Goal: Task Accomplishment & Management: Manage account settings

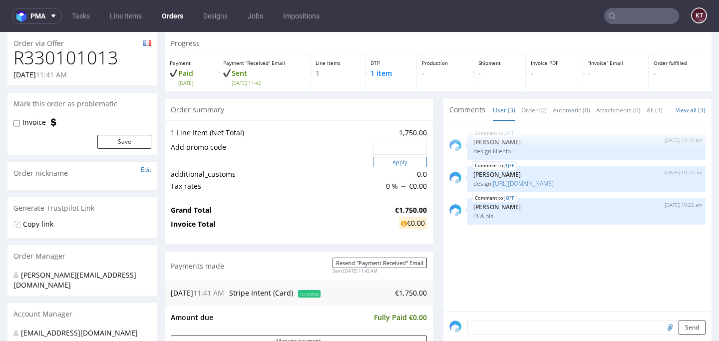
scroll to position [34, 0]
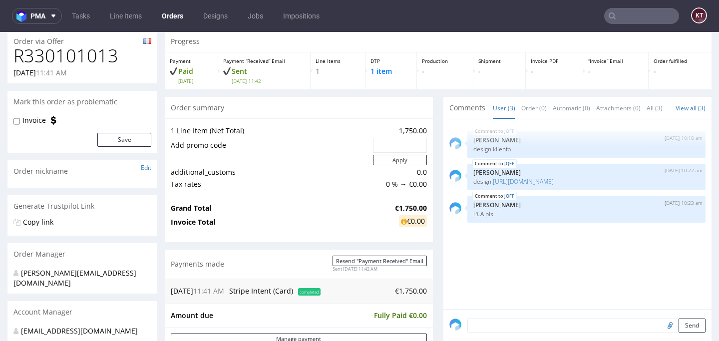
click at [94, 57] on h1 "R330101013" at bounding box center [82, 56] width 138 height 20
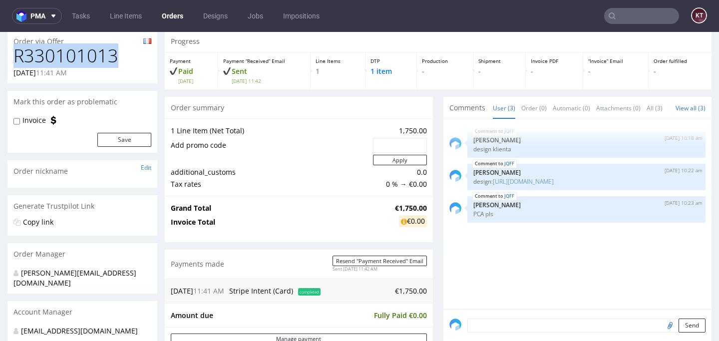
click at [94, 57] on h1 "R330101013" at bounding box center [82, 56] width 138 height 20
copy h1 "R330101013"
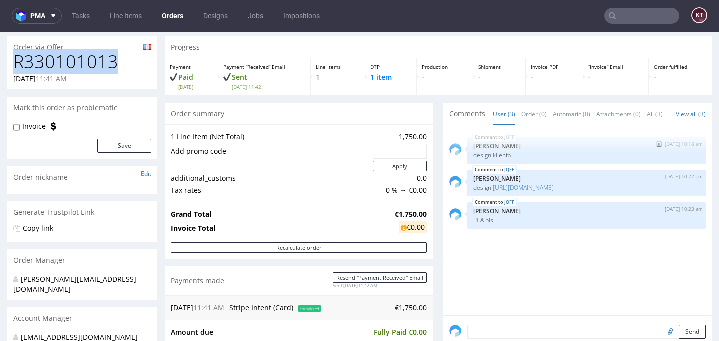
scroll to position [0, 0]
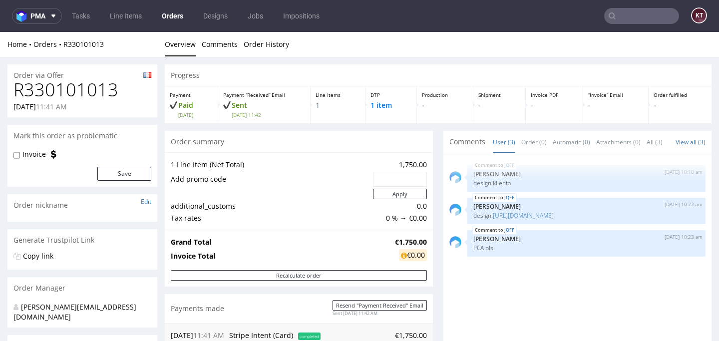
click at [476, 75] on div "Progress" at bounding box center [438, 75] width 546 height 22
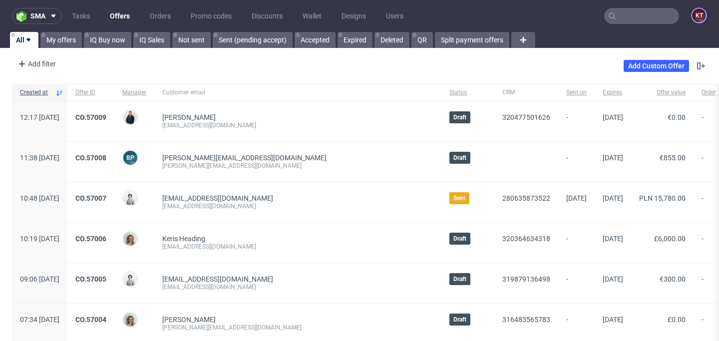
click at [695, 13] on figcaption "KT" at bounding box center [699, 15] width 14 height 14
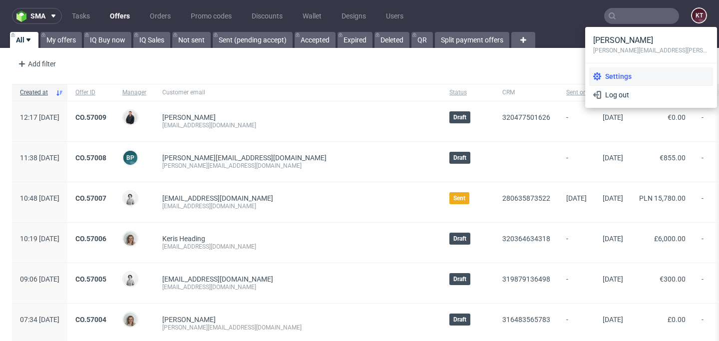
click at [607, 76] on span "Settings" at bounding box center [655, 76] width 108 height 10
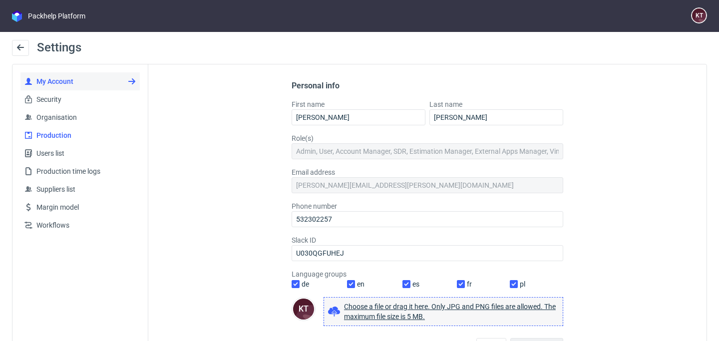
click at [92, 126] on link "Production" at bounding box center [79, 135] width 119 height 18
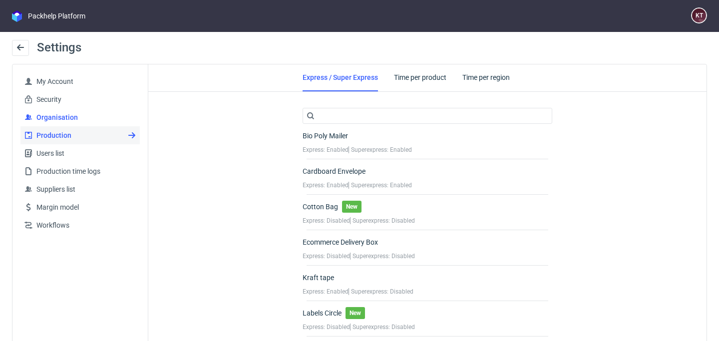
click at [71, 118] on span "Organisation" at bounding box center [83, 117] width 103 height 10
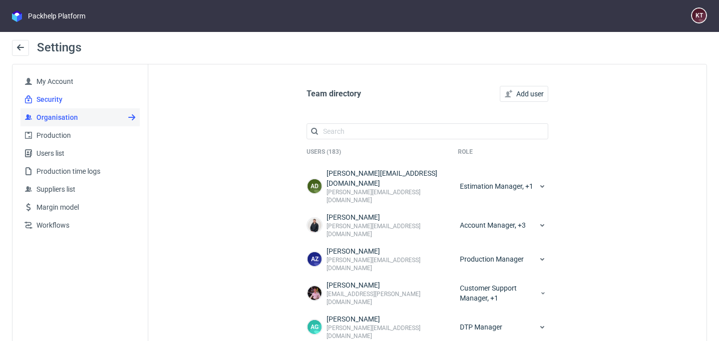
click at [92, 105] on link "Security" at bounding box center [79, 99] width 119 height 18
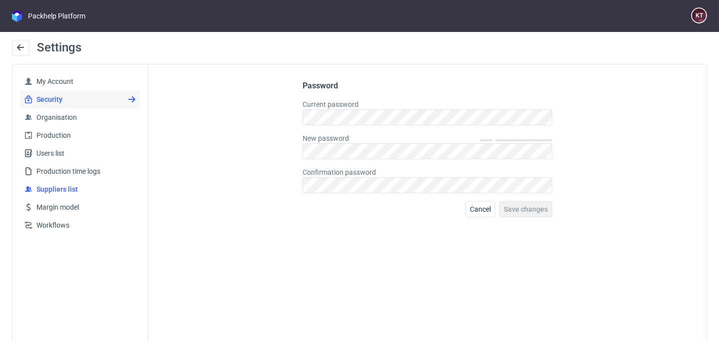
click at [94, 195] on link "Suppliers list" at bounding box center [79, 189] width 119 height 18
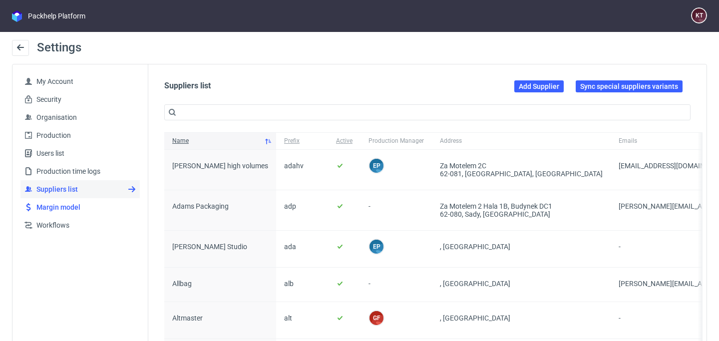
click at [89, 212] on link "Margin model" at bounding box center [79, 207] width 119 height 18
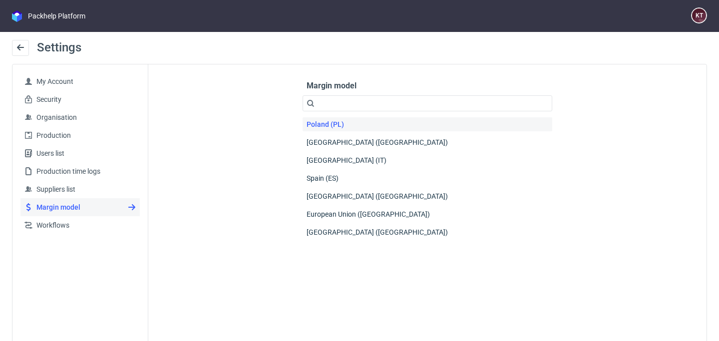
click at [334, 126] on span "Poland (PL)" at bounding box center [324, 124] width 45 height 14
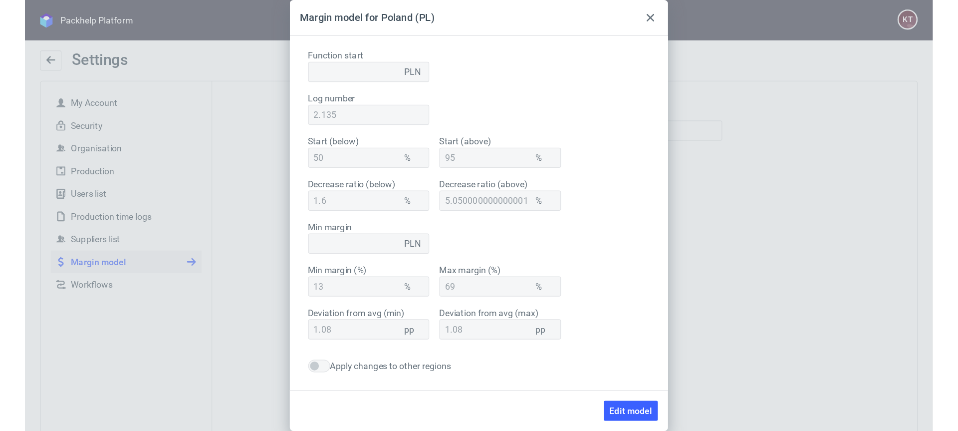
scroll to position [2, 0]
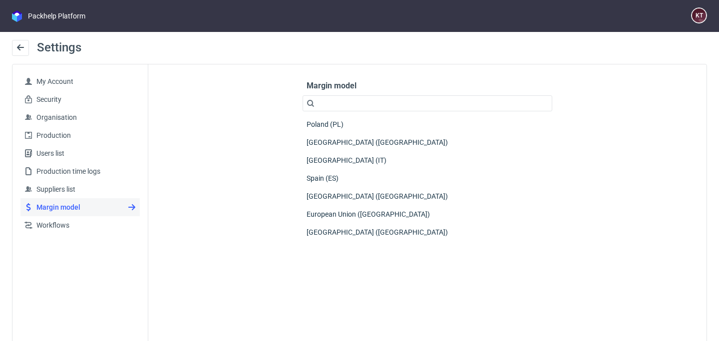
click at [624, 51] on div "Settings" at bounding box center [359, 52] width 695 height 24
